Goal: Task Accomplishment & Management: Use online tool/utility

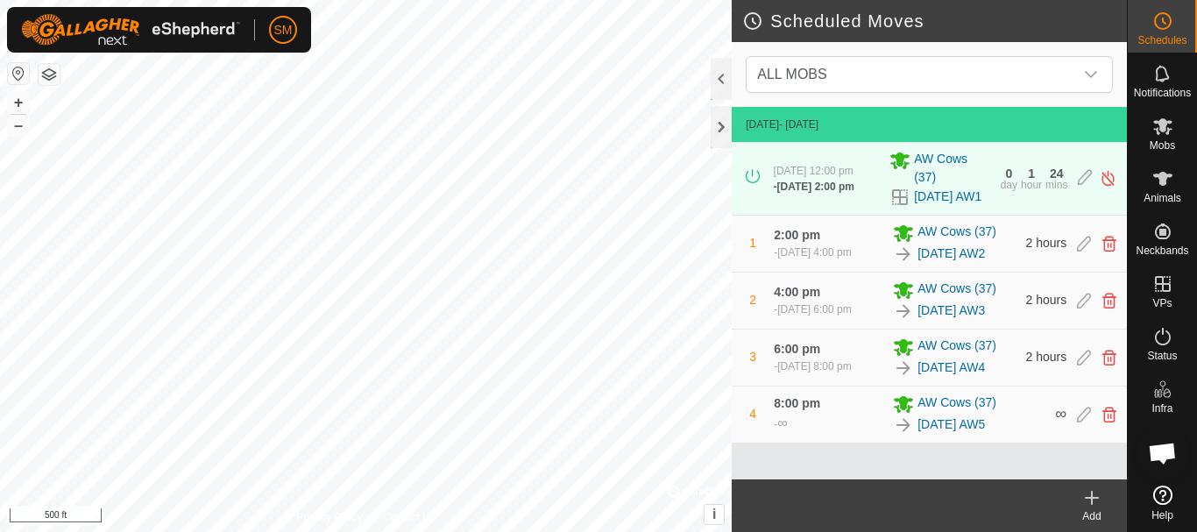
click at [1092, 496] on icon at bounding box center [1092, 498] width 0 height 12
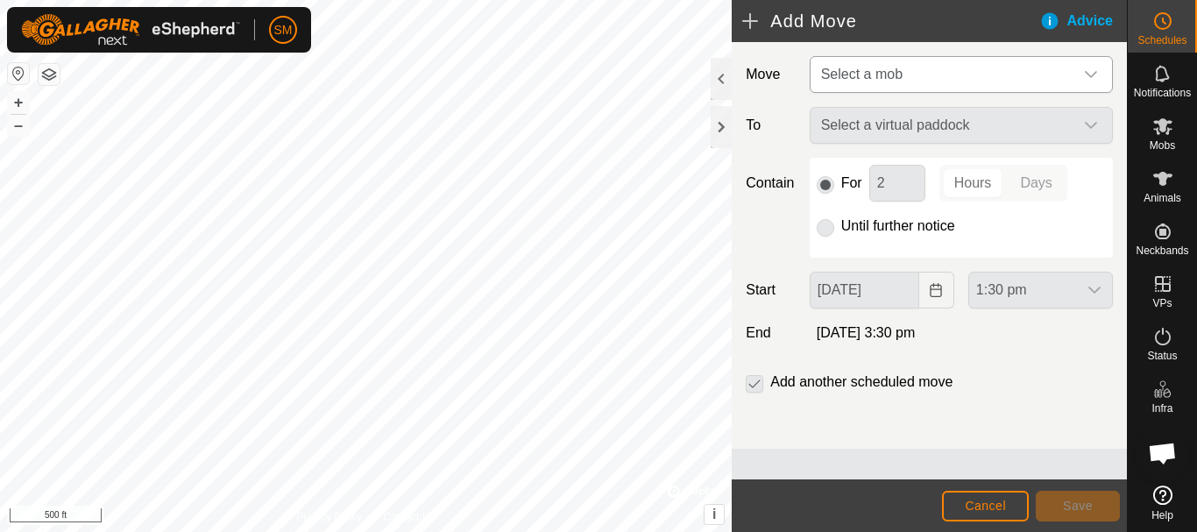
click at [1013, 79] on span "Select a mob" at bounding box center [943, 74] width 259 height 35
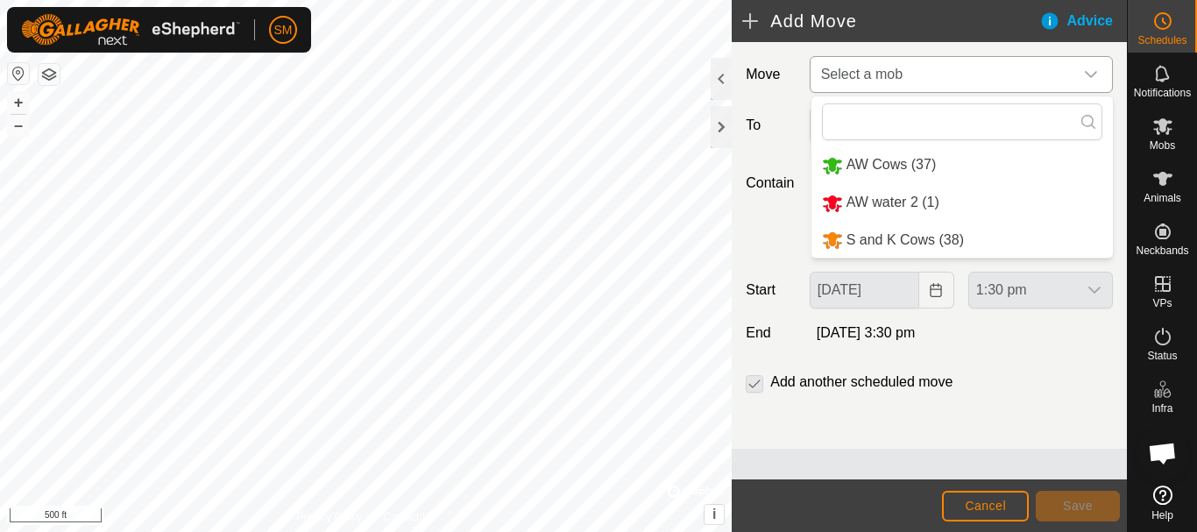
click at [892, 239] on li "S and K Cows (38)" at bounding box center [963, 241] width 302 height 36
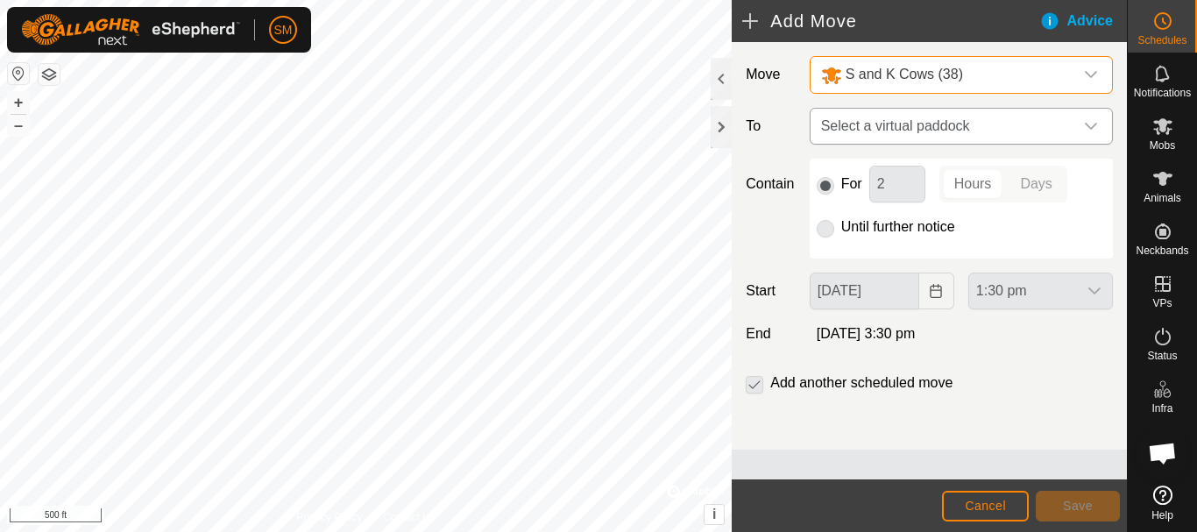
click at [962, 127] on span "Select a virtual paddock" at bounding box center [943, 126] width 259 height 35
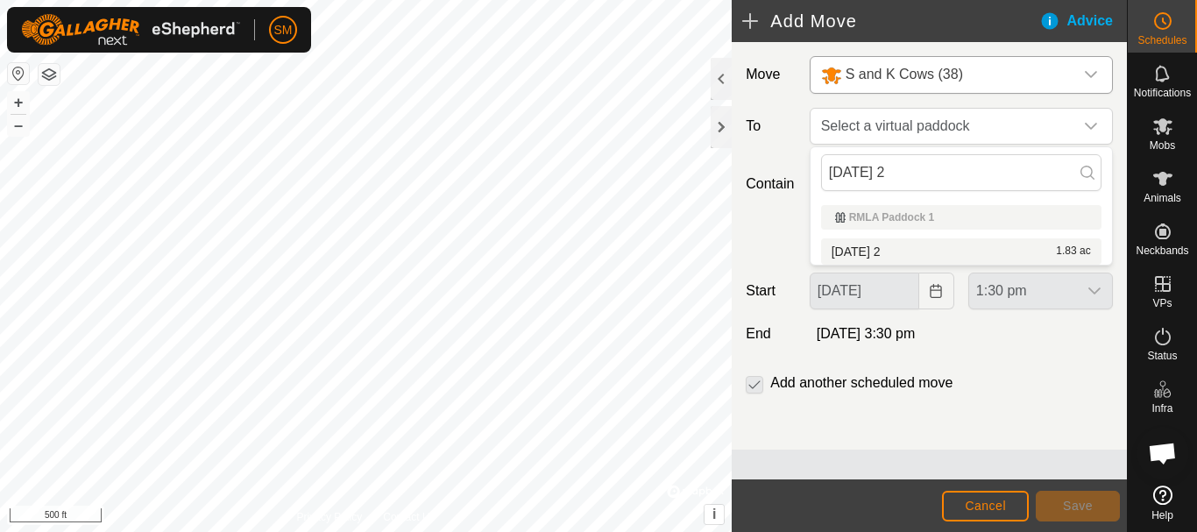
type input "[DATE] 2"
click at [871, 243] on li "2025-08-30 2 1.83 ac" at bounding box center [961, 251] width 280 height 26
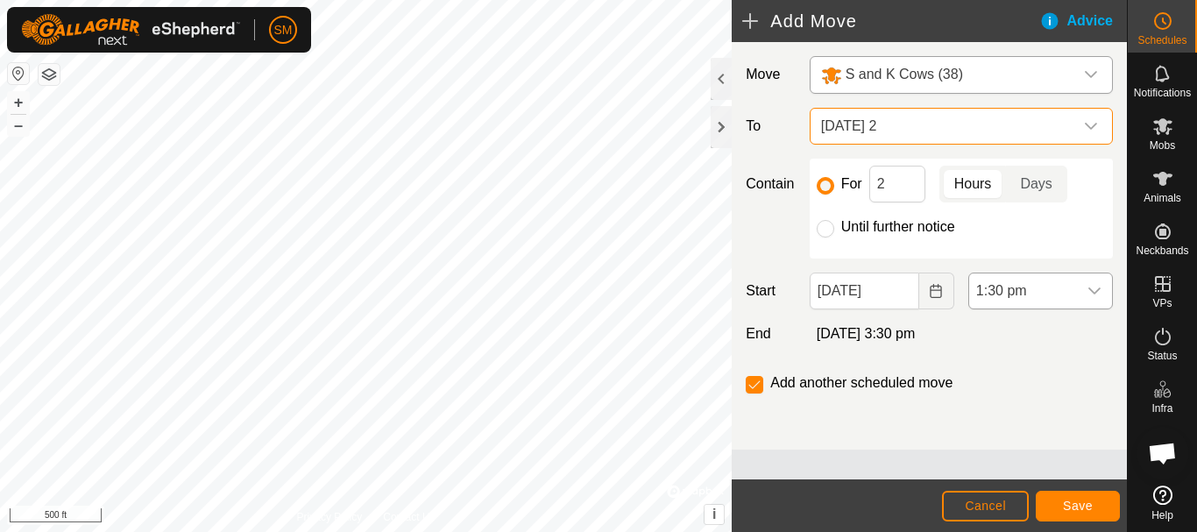
click at [1093, 292] on icon "dropdown trigger" at bounding box center [1095, 290] width 12 height 7
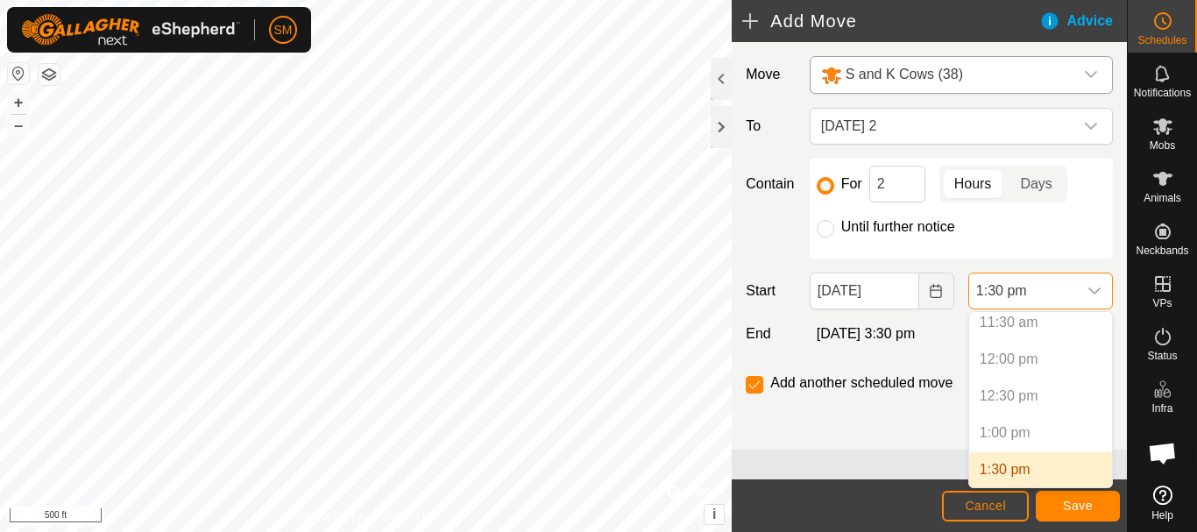
scroll to position [941, 0]
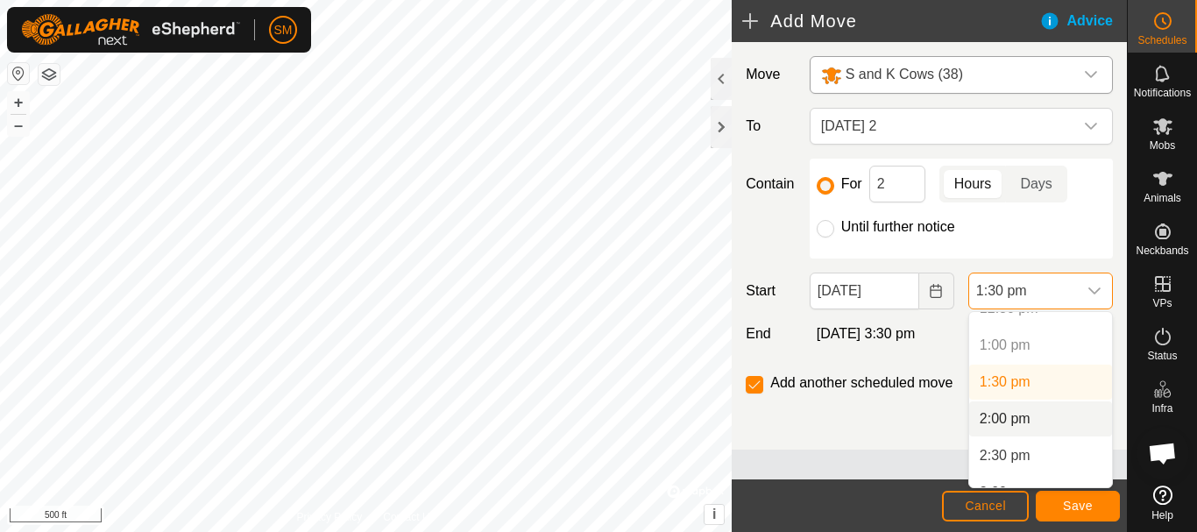
click at [1007, 418] on li "2:00 pm" at bounding box center [1040, 418] width 143 height 35
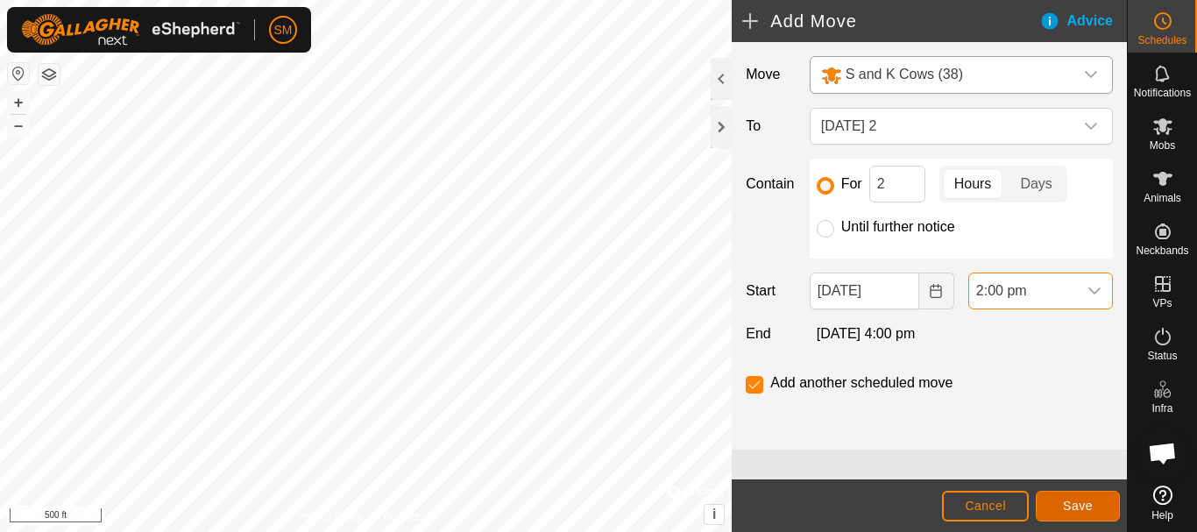
click at [1080, 512] on span "Save" at bounding box center [1078, 506] width 30 height 14
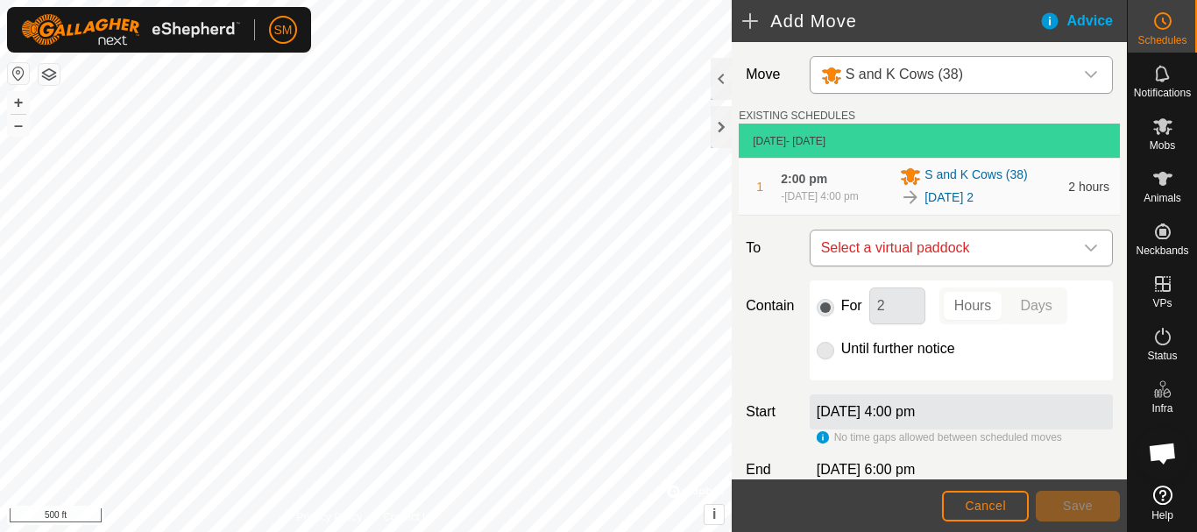
click at [1075, 265] on div "dropdown trigger" at bounding box center [1091, 248] width 35 height 35
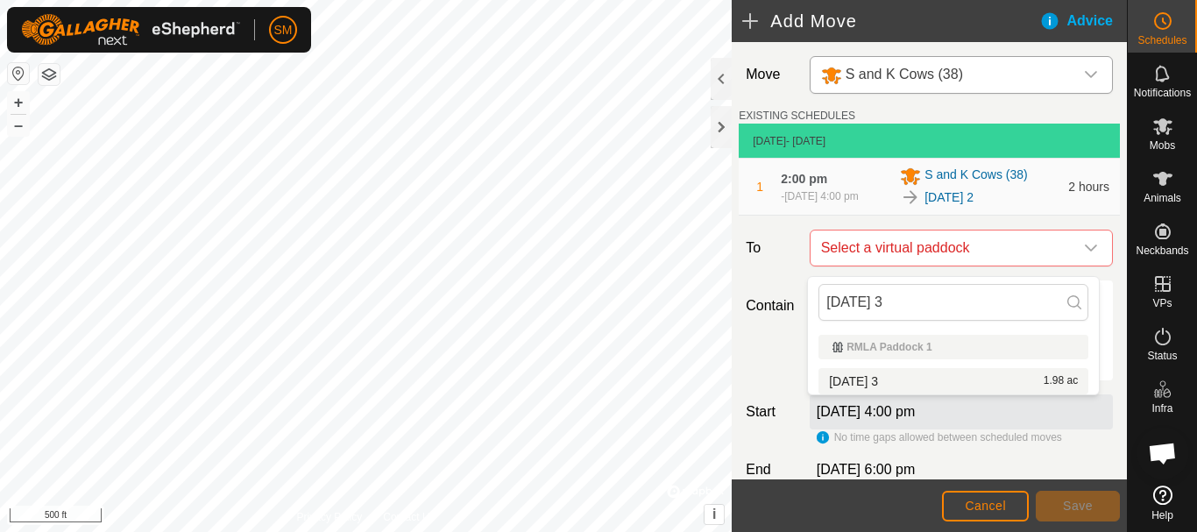
type input "[DATE] 3"
click at [844, 379] on li "2025-08-30 3 1.98 ac" at bounding box center [954, 381] width 270 height 26
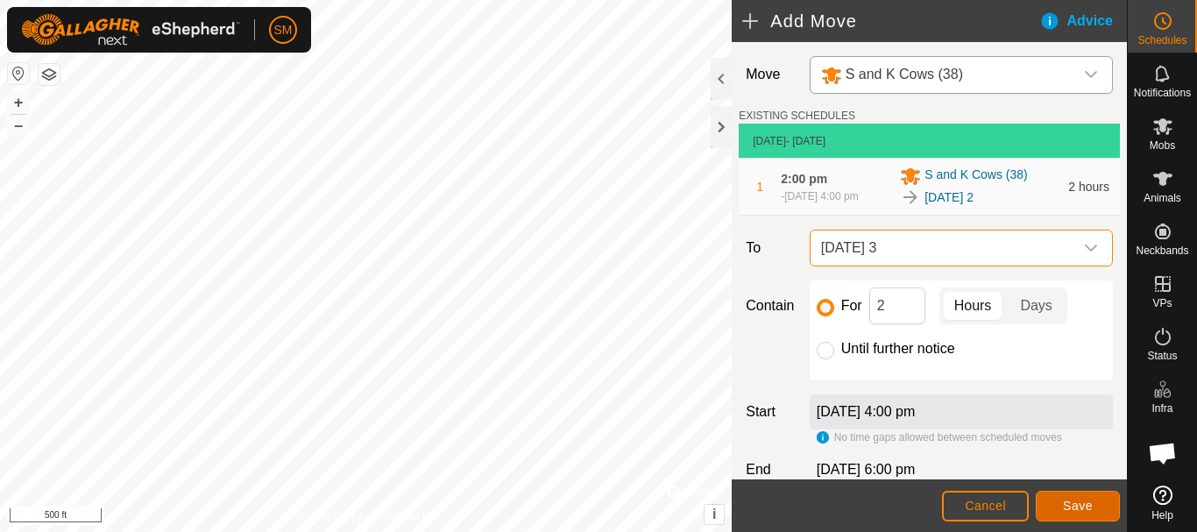
click at [1066, 510] on span "Save" at bounding box center [1078, 506] width 30 height 14
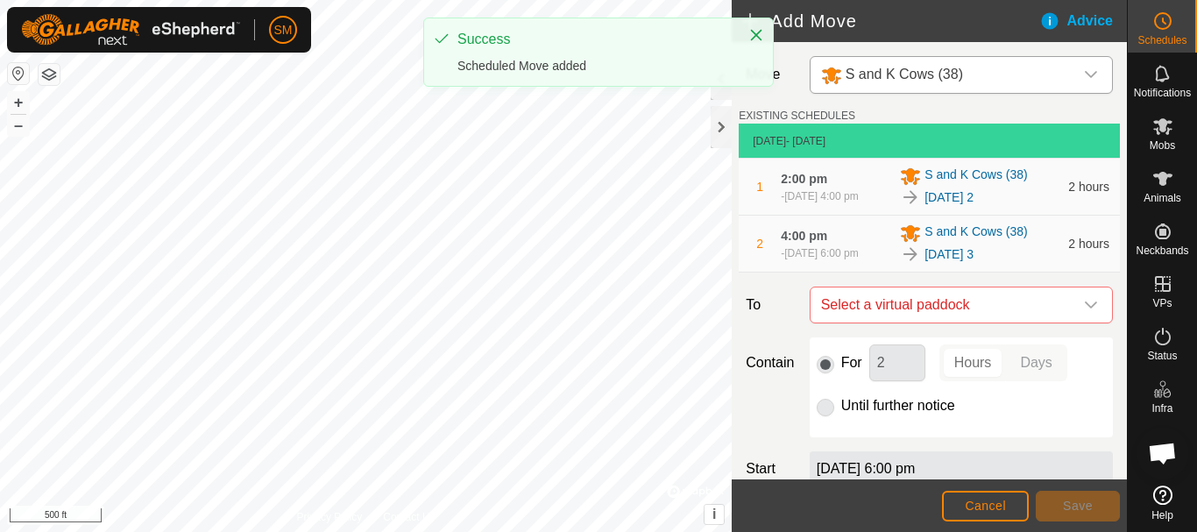
click at [1088, 323] on div "dropdown trigger" at bounding box center [1091, 304] width 35 height 35
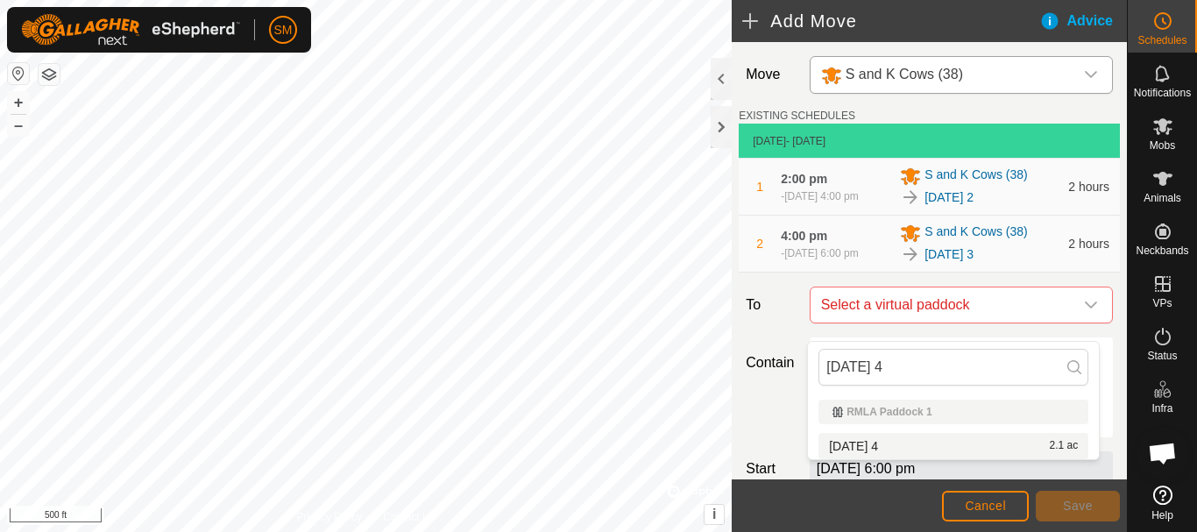
type input "[DATE] 4"
click at [890, 440] on li "2025-08-30 4 2.1 ac" at bounding box center [954, 446] width 270 height 26
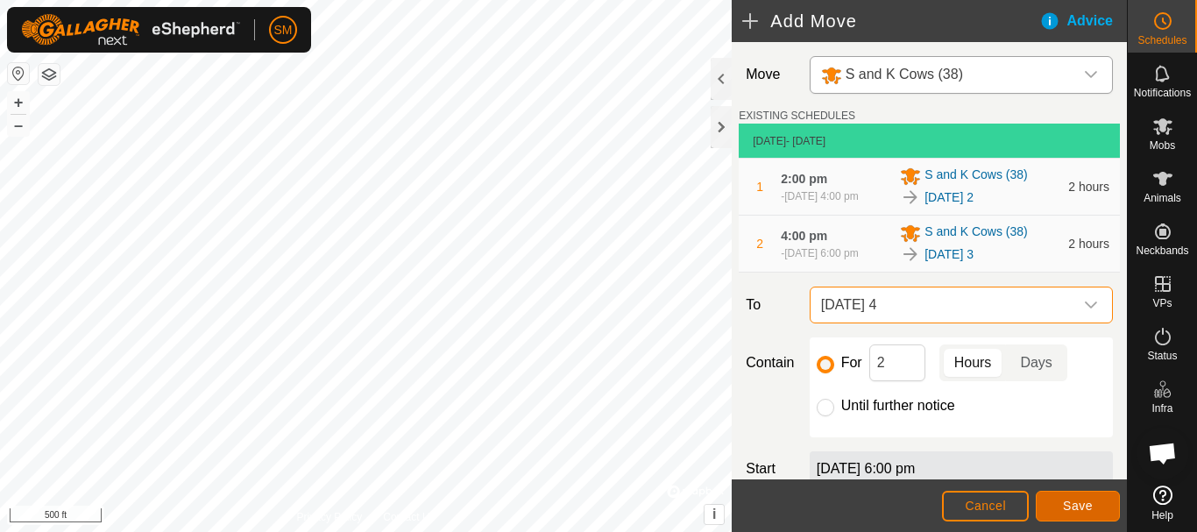
click at [1084, 502] on span "Save" at bounding box center [1078, 506] width 30 height 14
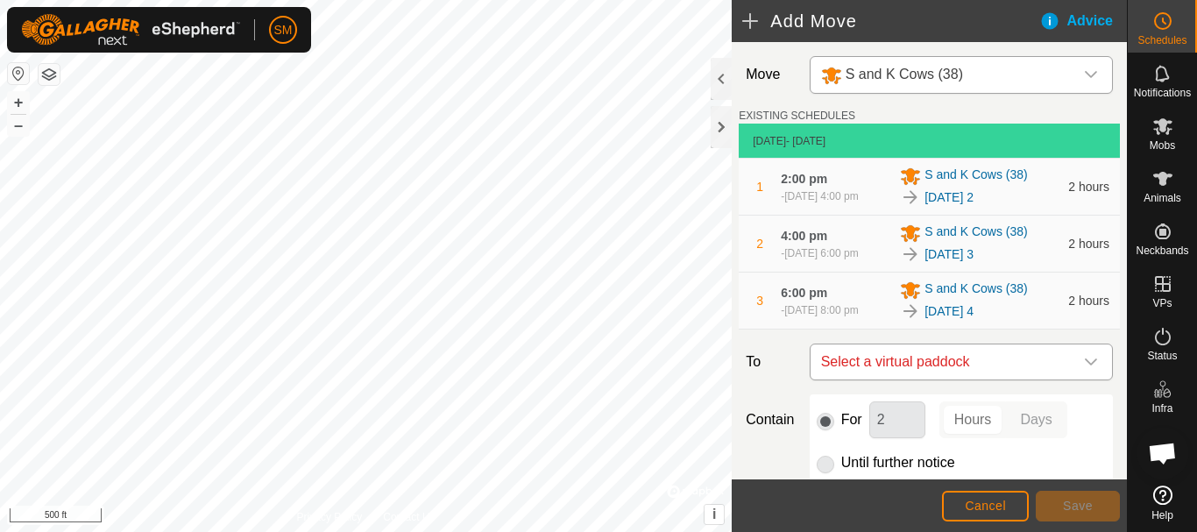
click at [1085, 380] on div "dropdown trigger" at bounding box center [1091, 361] width 35 height 35
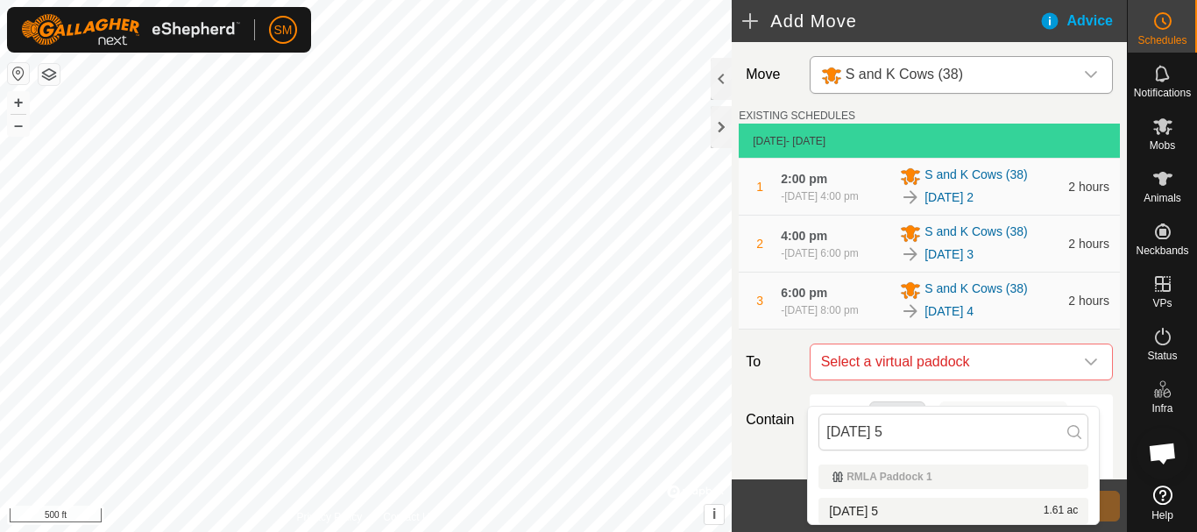
type input "[DATE] 5"
click at [890, 506] on li "2025-08-30 5 1.61 ac" at bounding box center [954, 511] width 270 height 26
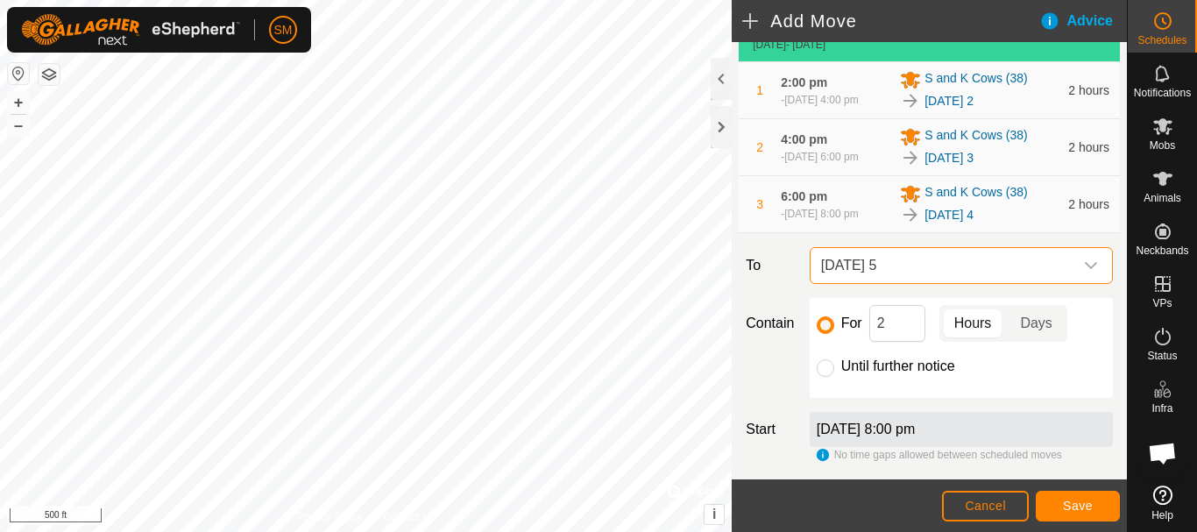
scroll to position [244, 0]
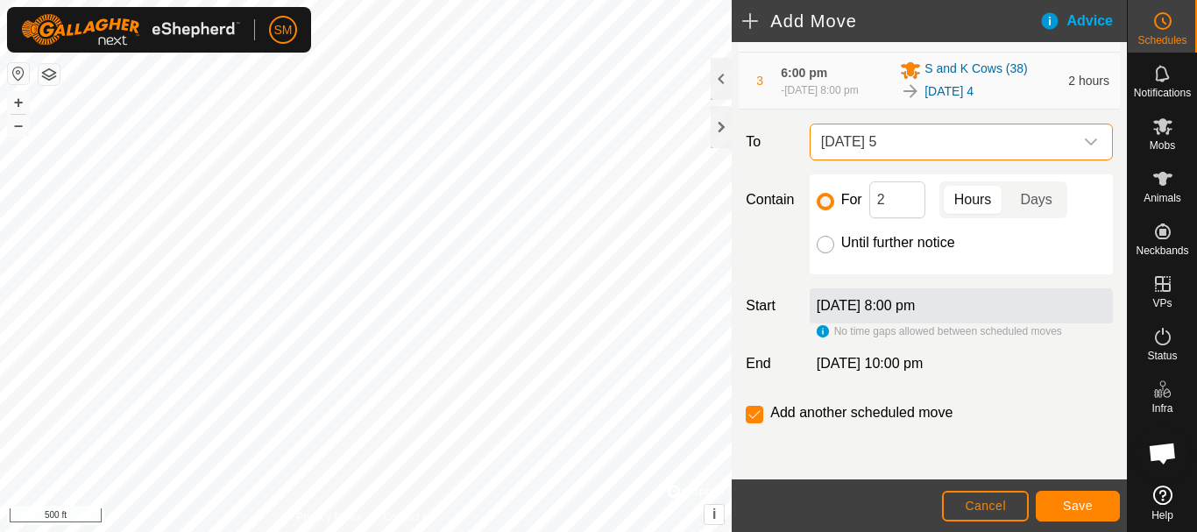
click at [823, 244] on input "Until further notice" at bounding box center [826, 245] width 18 height 18
radio input "true"
checkbox input "false"
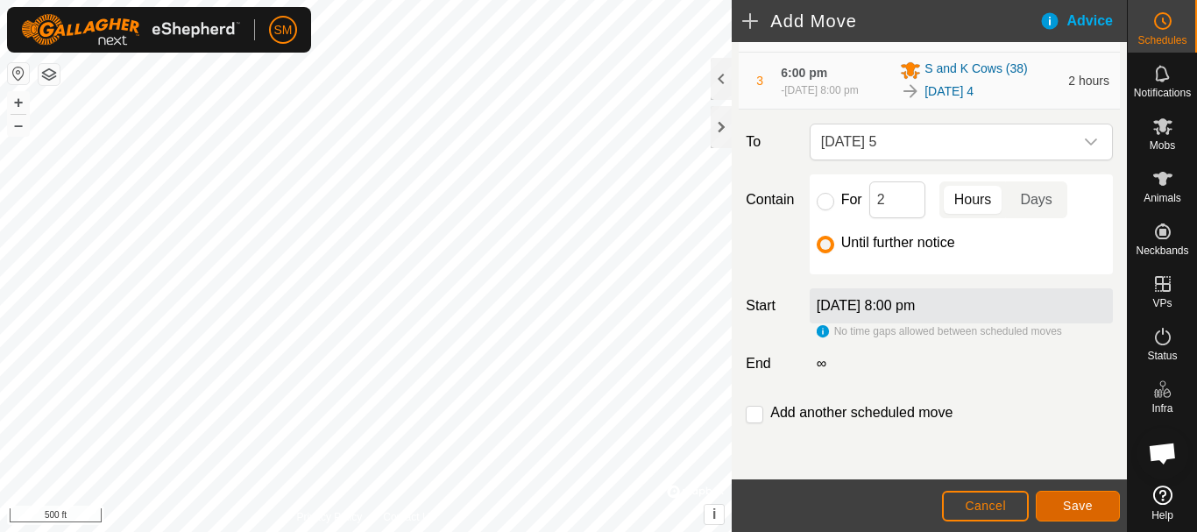
click at [1092, 502] on span "Save" at bounding box center [1078, 506] width 30 height 14
